Goal: Information Seeking & Learning: Learn about a topic

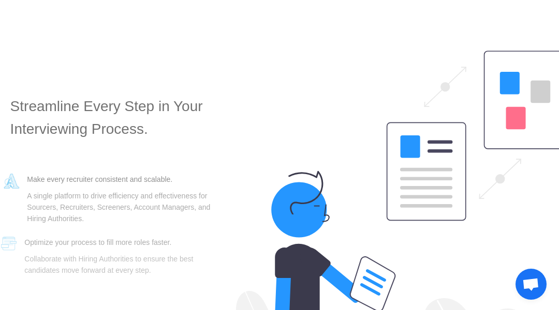
scroll to position [2507, 0]
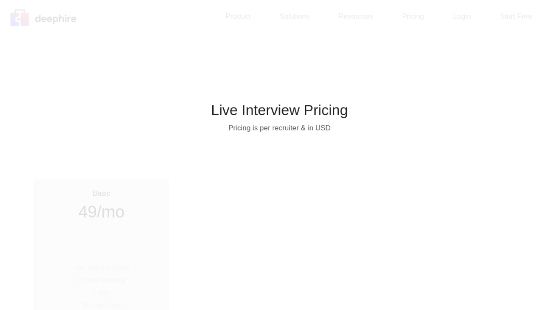
scroll to position [1698, 0]
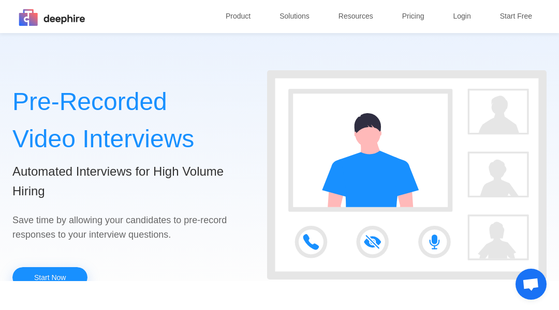
scroll to position [1319, 0]
